Goal: Check status: Check status

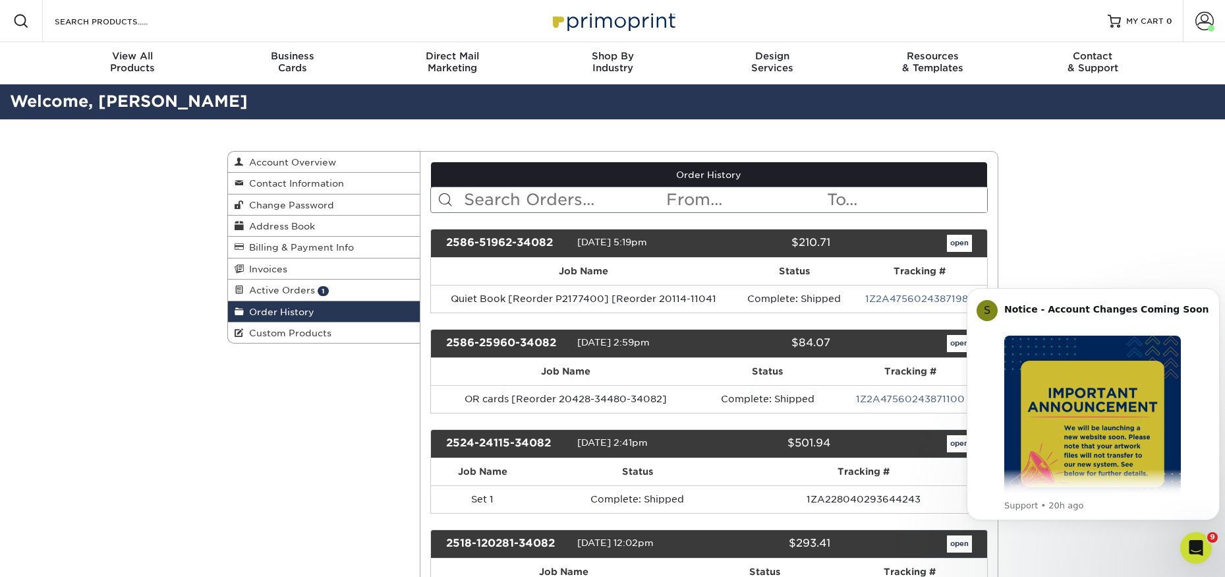
click at [627, 16] on img at bounding box center [613, 21] width 132 height 28
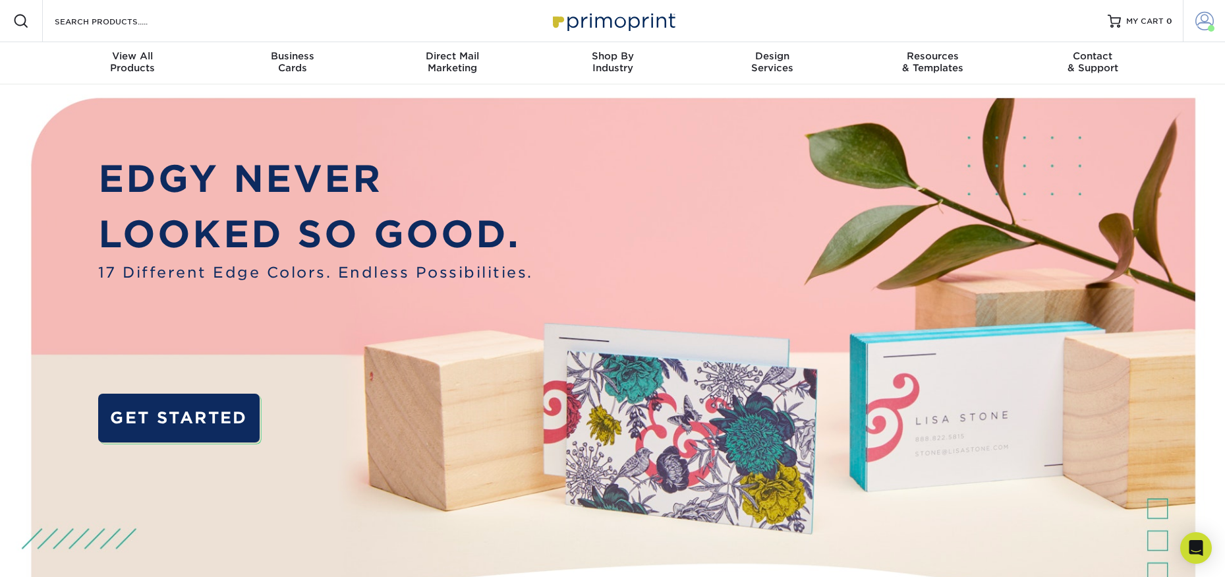
click at [1196, 9] on link "Account" at bounding box center [1204, 21] width 42 height 42
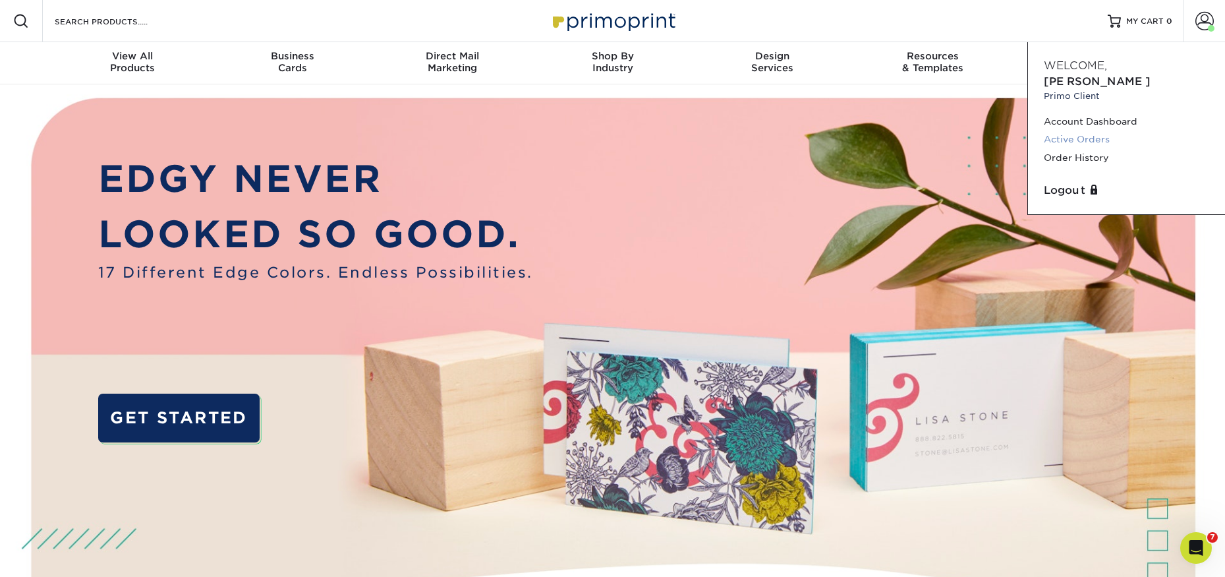
click at [1067, 130] on link "Active Orders" at bounding box center [1126, 139] width 165 height 18
